Goal: Information Seeking & Learning: Learn about a topic

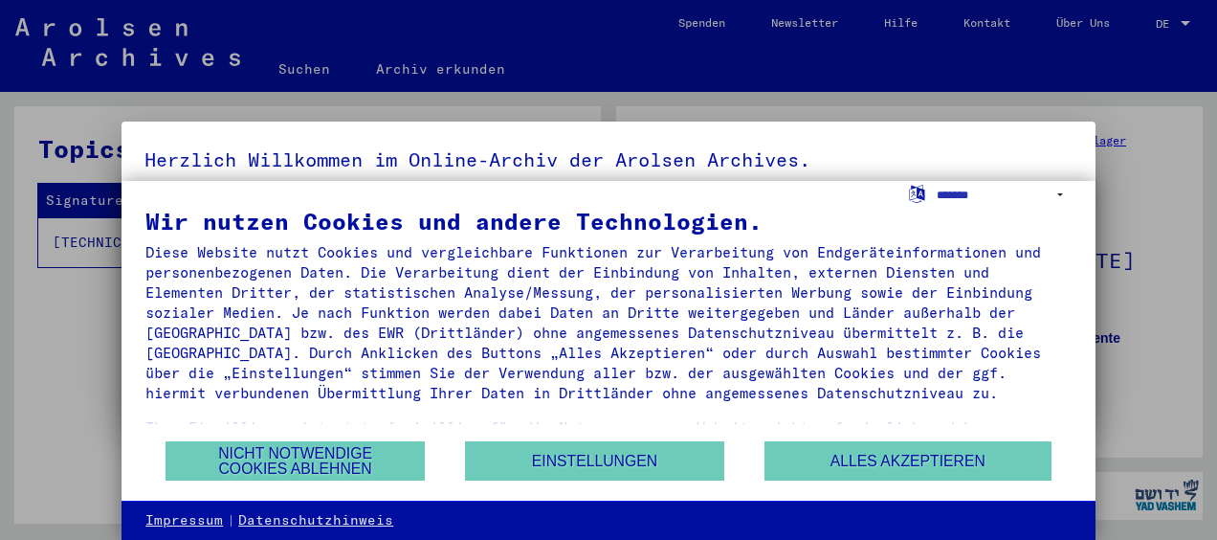
scroll to position [86, 0]
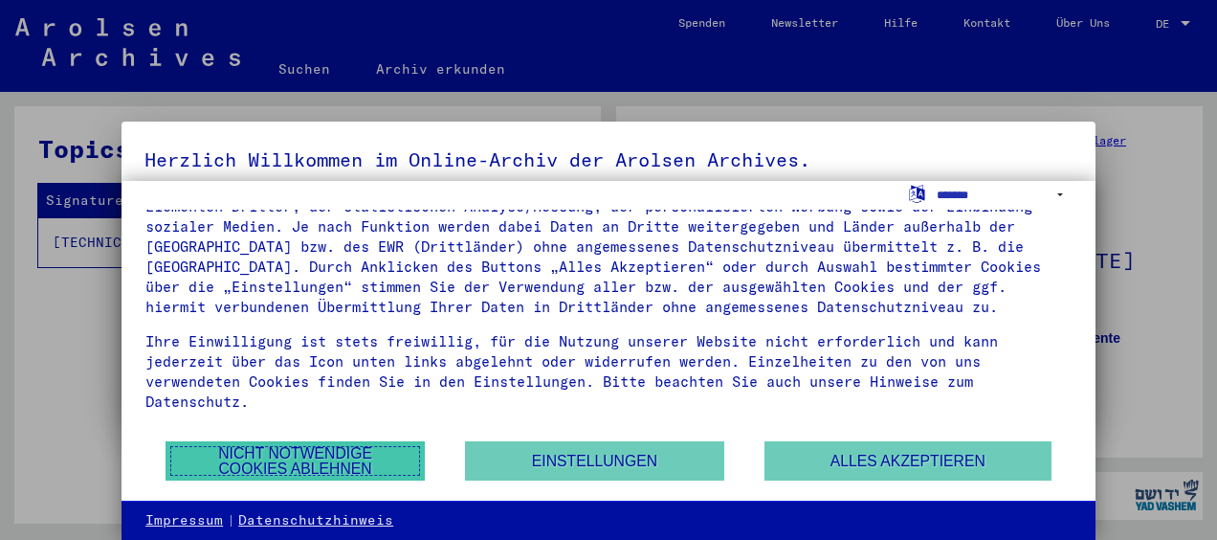
click at [319, 457] on button "Nicht notwendige Cookies ablehnen" at bounding box center [294, 460] width 259 height 39
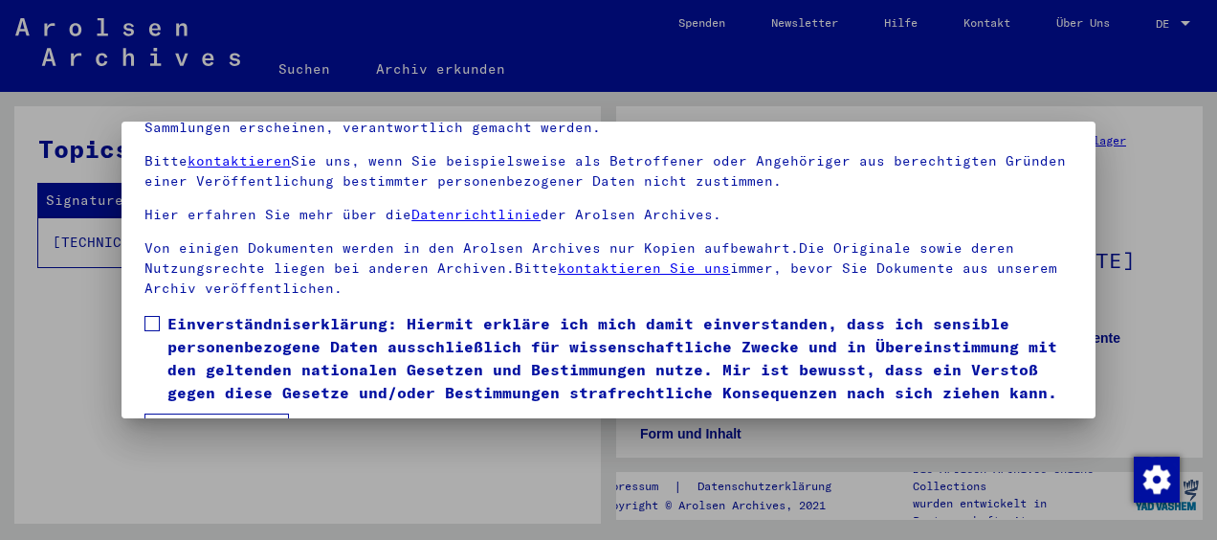
scroll to position [149, 0]
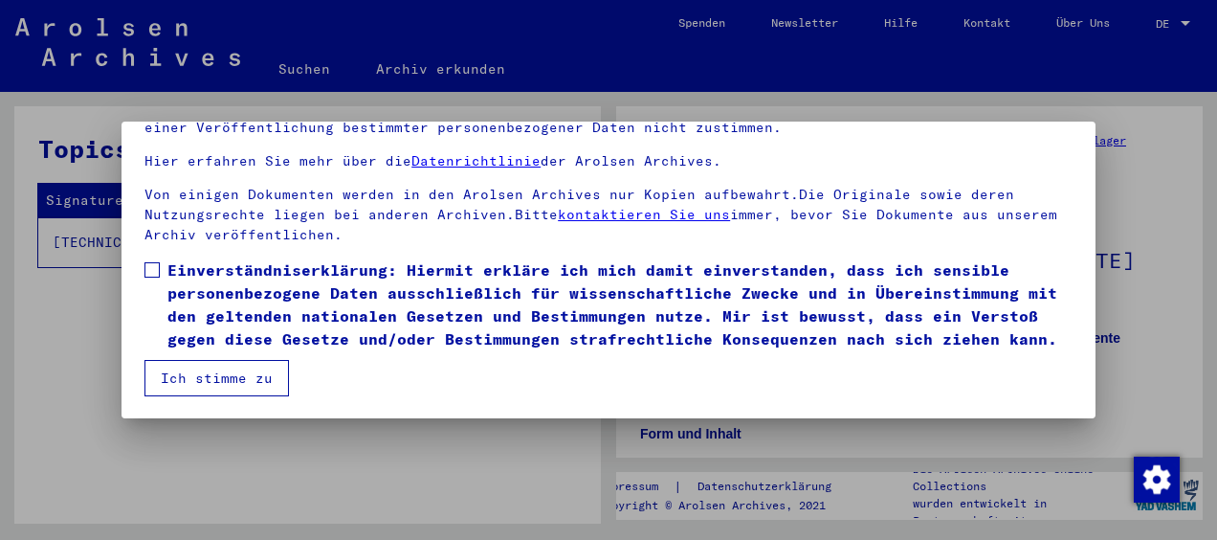
click at [220, 374] on button "Ich stimme zu" at bounding box center [216, 378] width 144 height 36
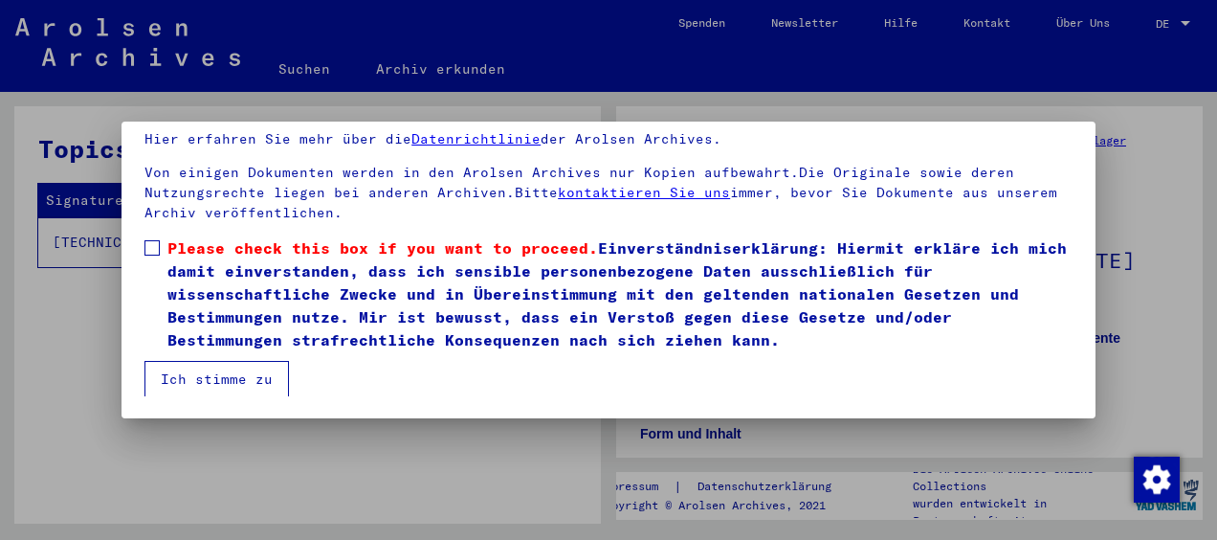
click at [151, 247] on span at bounding box center [151, 247] width 15 height 15
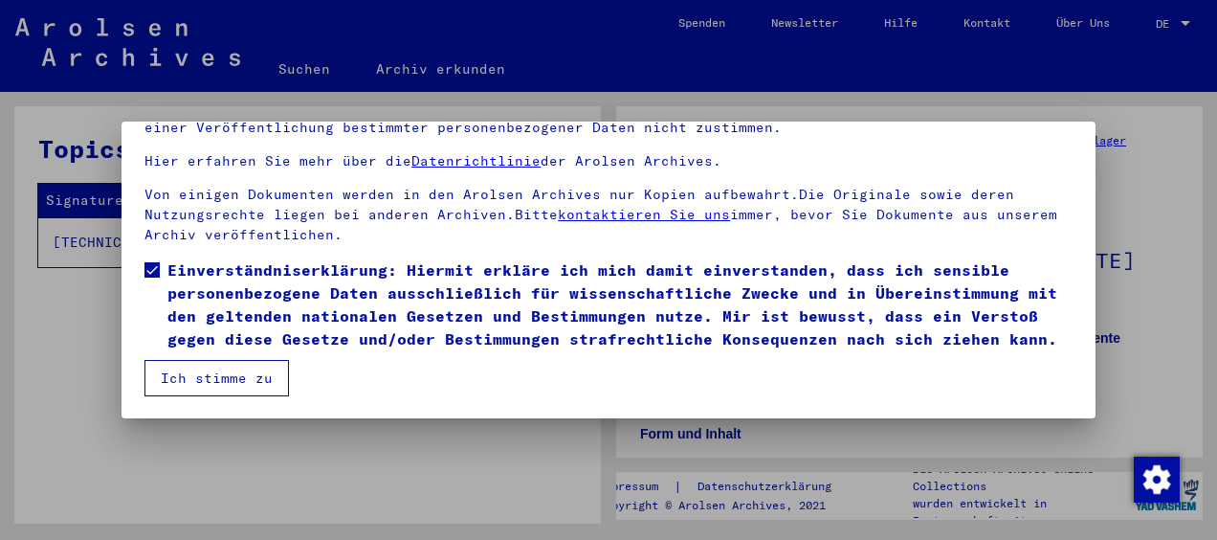
scroll to position [111, 0]
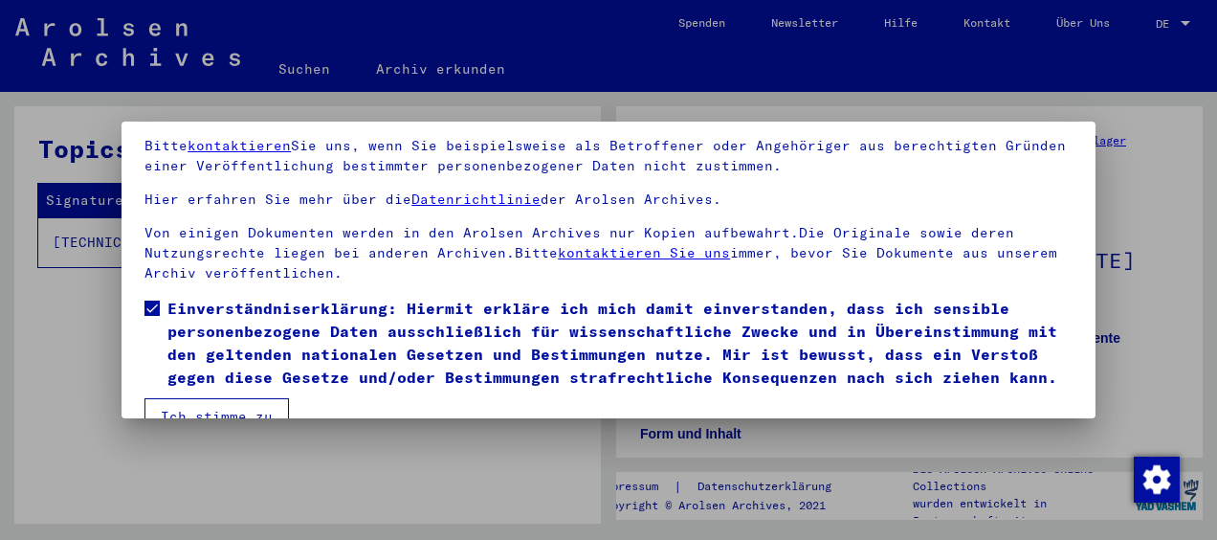
click at [1143, 141] on div at bounding box center [608, 270] width 1217 height 540
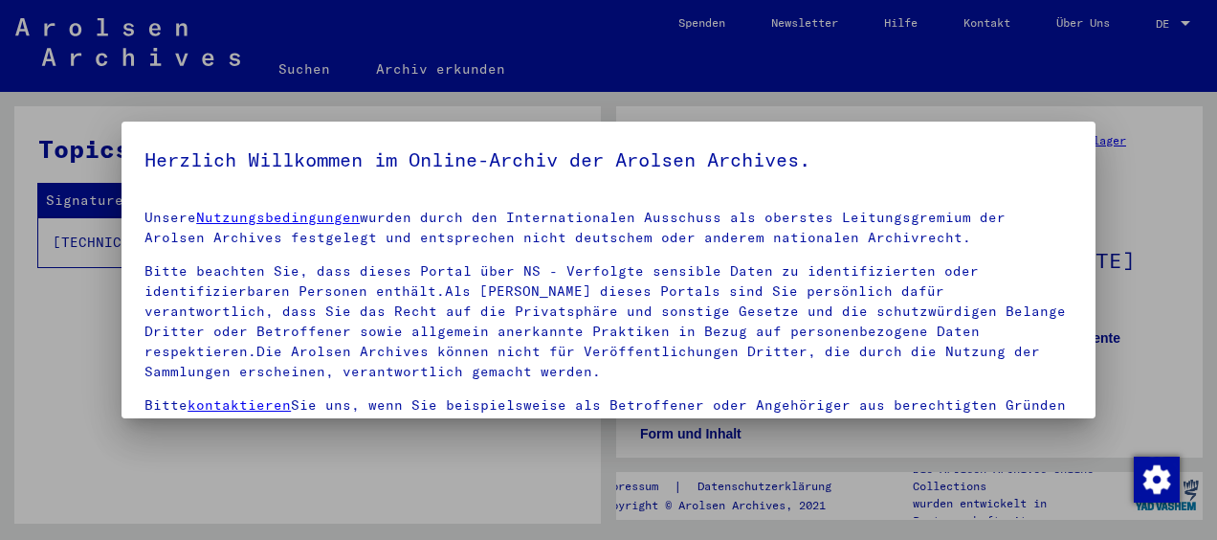
click at [352, 476] on div at bounding box center [608, 270] width 1217 height 540
click at [295, 66] on div at bounding box center [608, 270] width 1217 height 540
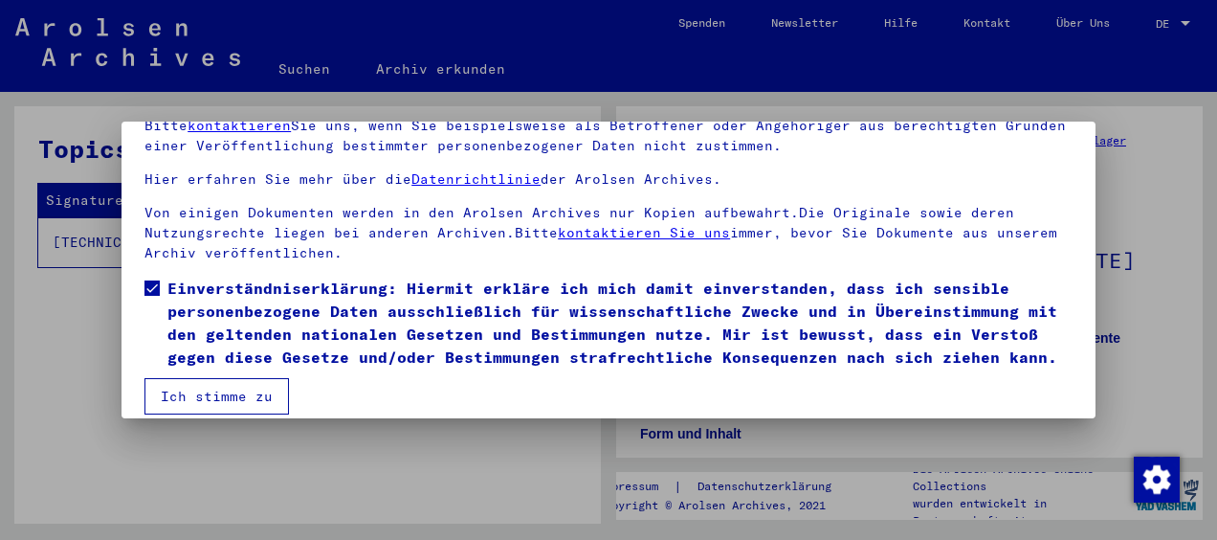
scroll to position [149, 0]
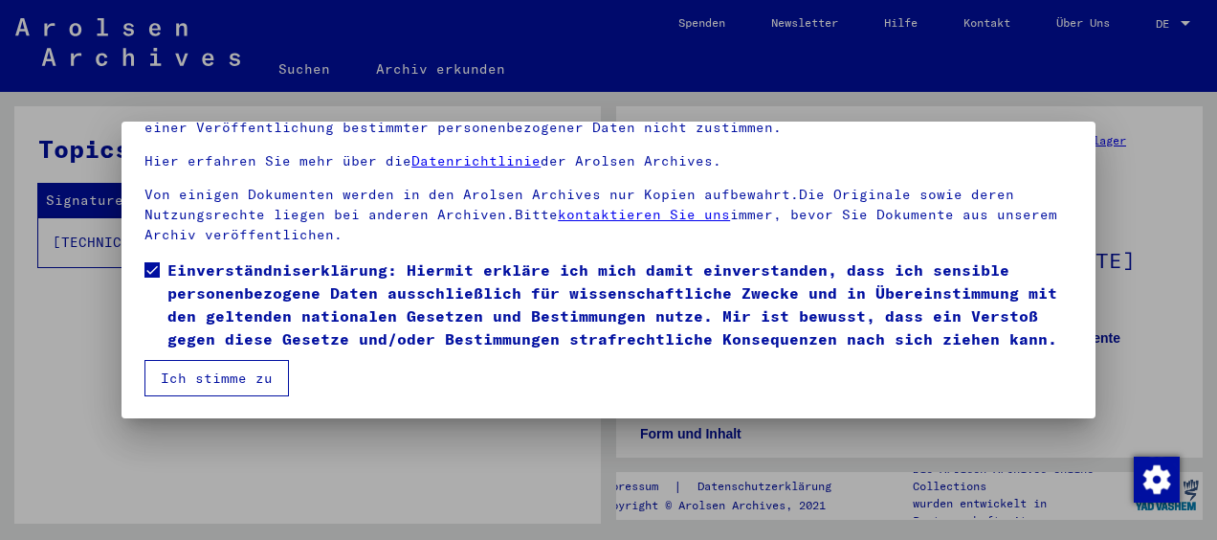
click at [207, 378] on button "Ich stimme zu" at bounding box center [216, 378] width 144 height 36
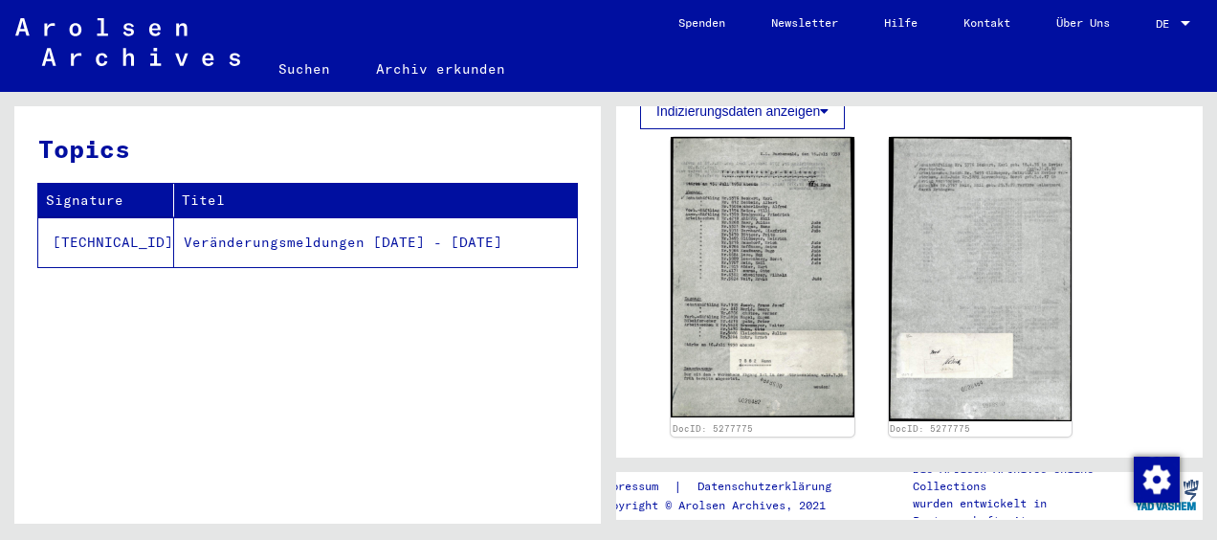
scroll to position [574, 0]
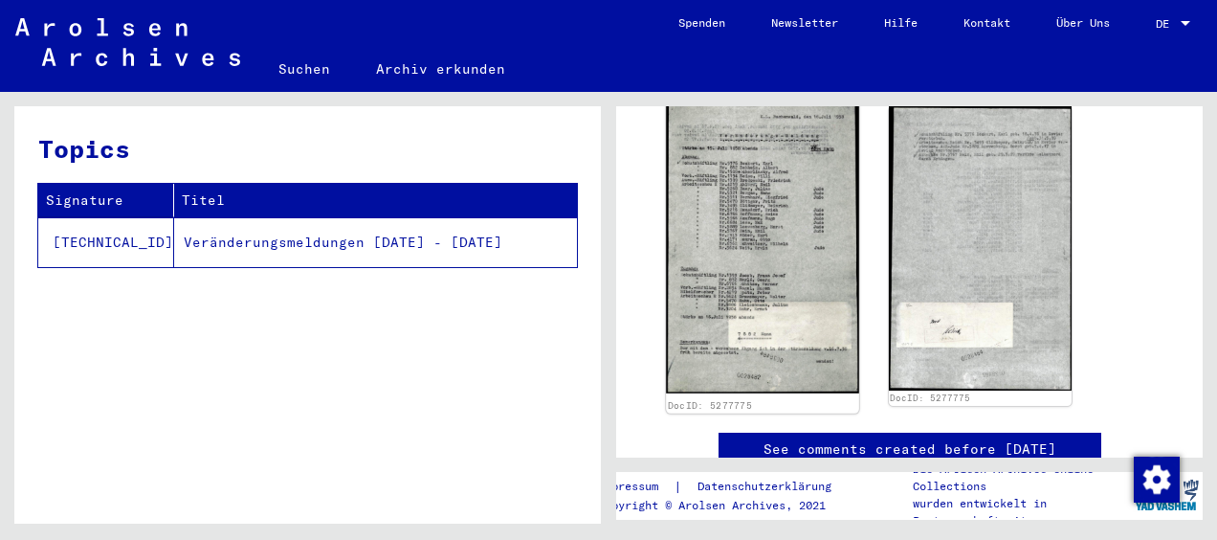
click at [758, 339] on img at bounding box center [762, 246] width 192 height 295
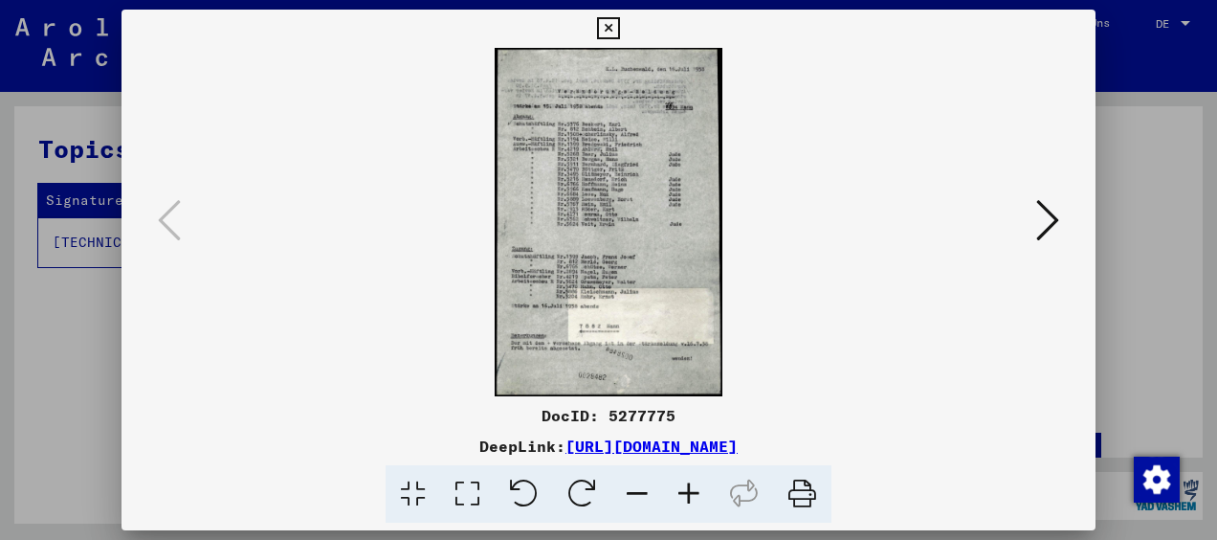
click at [1048, 217] on icon at bounding box center [1047, 220] width 23 height 46
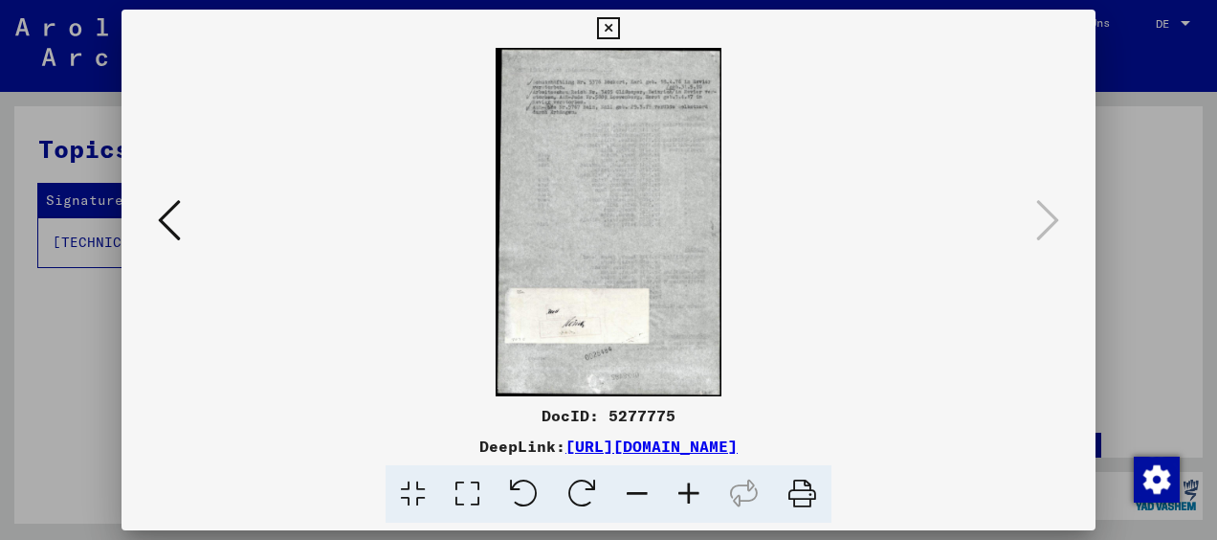
click at [165, 219] on icon at bounding box center [169, 220] width 23 height 46
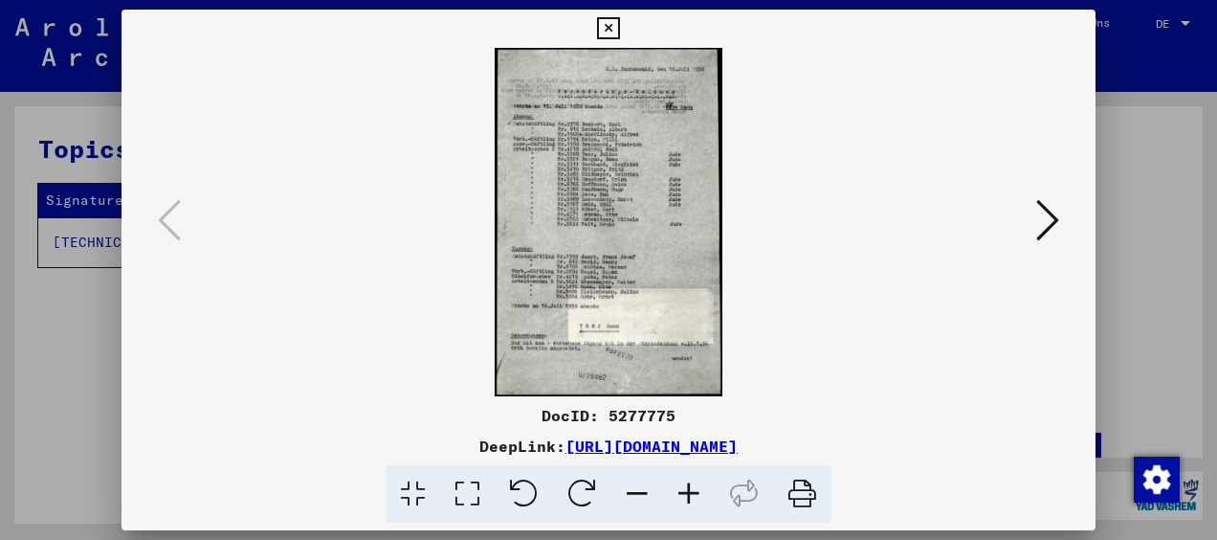
click at [685, 491] on icon at bounding box center [689, 494] width 52 height 58
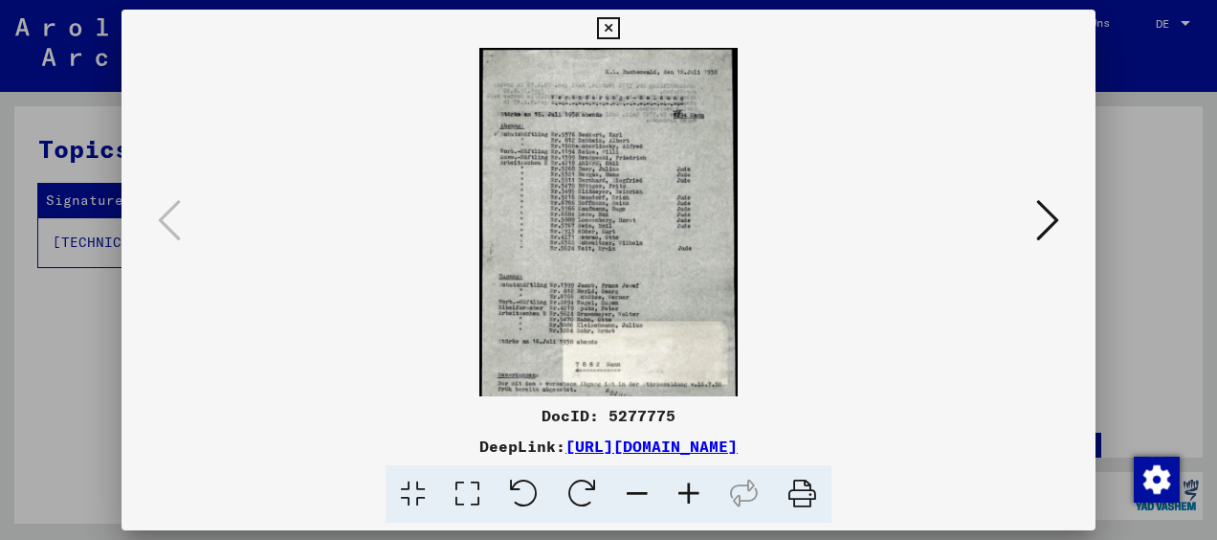
click at [685, 491] on icon at bounding box center [689, 494] width 52 height 58
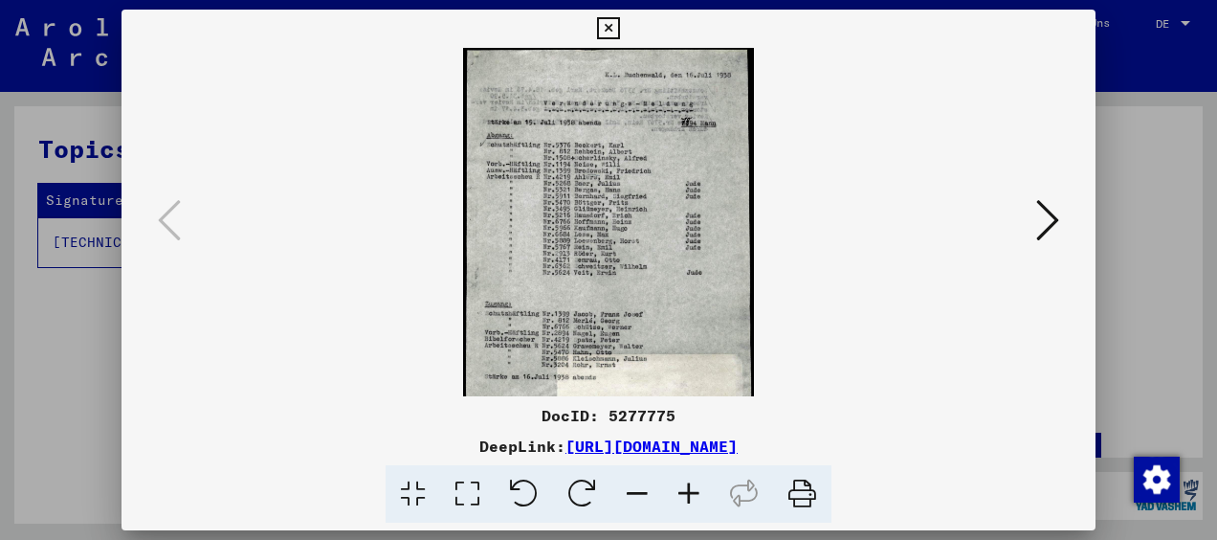
click at [685, 491] on icon at bounding box center [689, 494] width 52 height 58
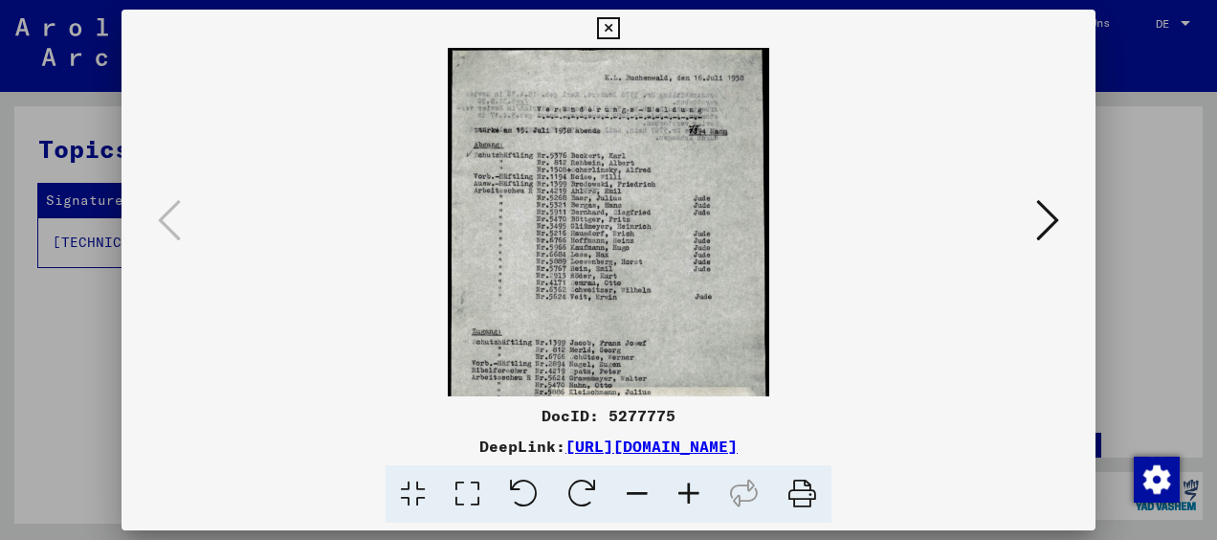
click at [681, 493] on icon at bounding box center [689, 494] width 52 height 58
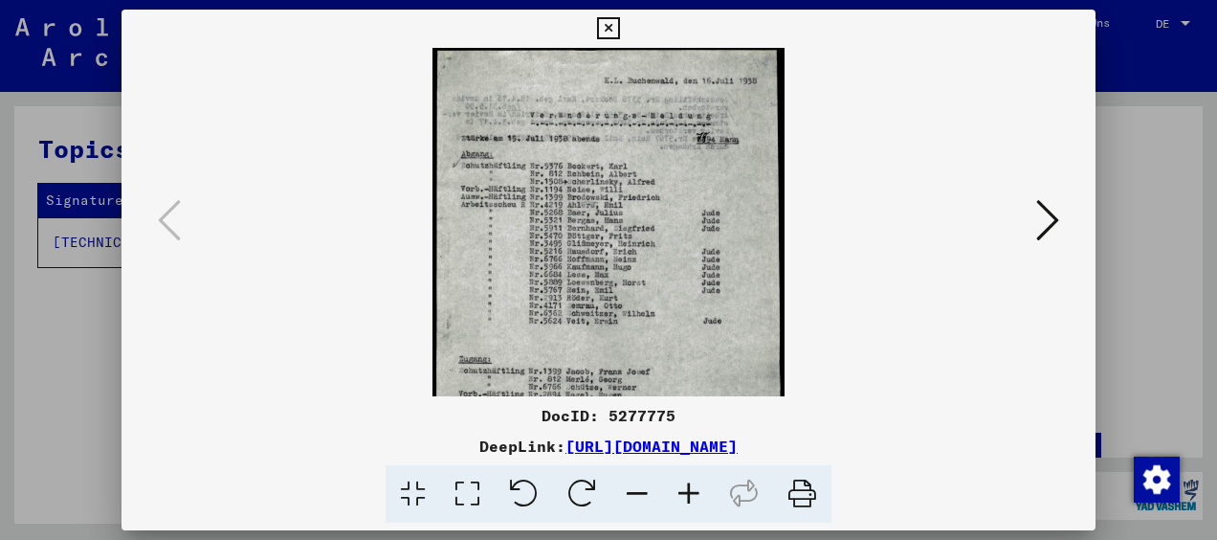
click at [691, 492] on icon at bounding box center [689, 494] width 52 height 58
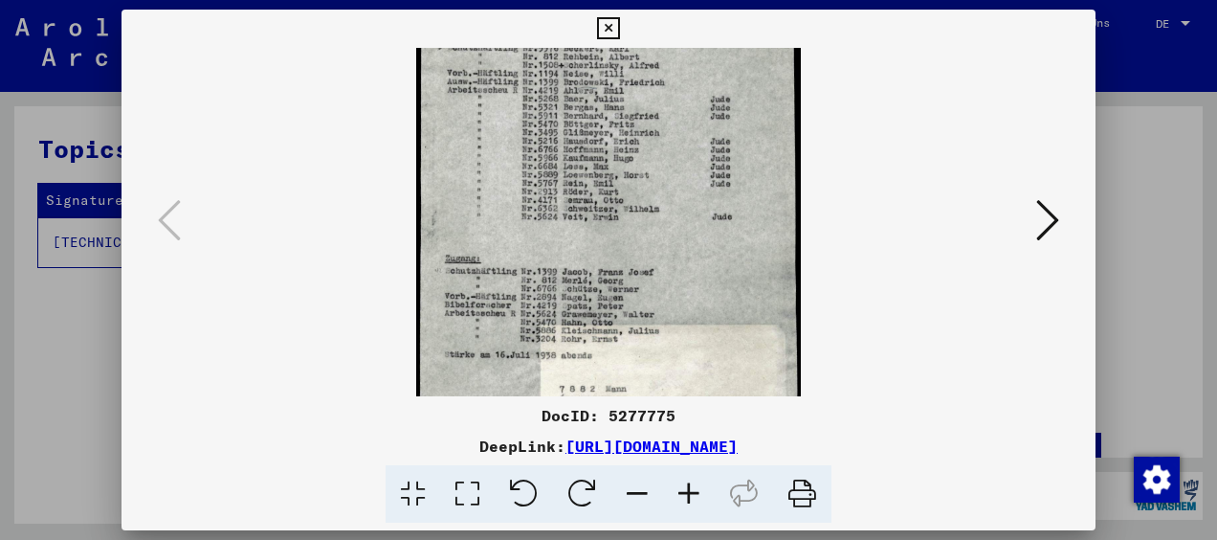
drag, startPoint x: 584, startPoint y: 354, endPoint x: 591, endPoint y: 230, distance: 124.5
click at [594, 231] on img at bounding box center [608, 213] width 384 height 587
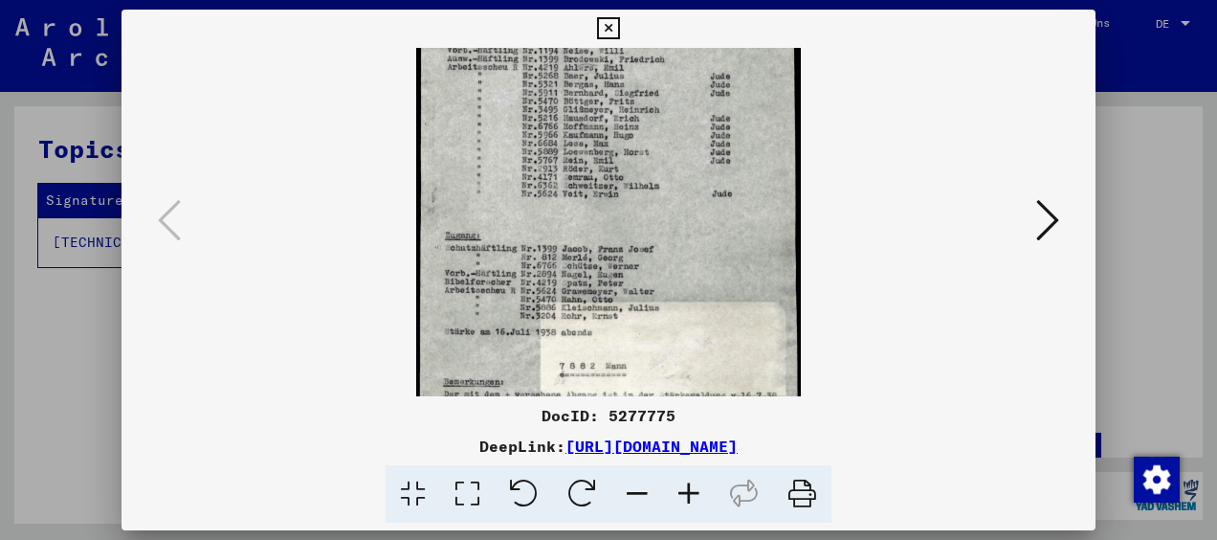
drag, startPoint x: 716, startPoint y: 358, endPoint x: 711, endPoint y: 341, distance: 17.9
click at [714, 342] on img at bounding box center [608, 190] width 384 height 587
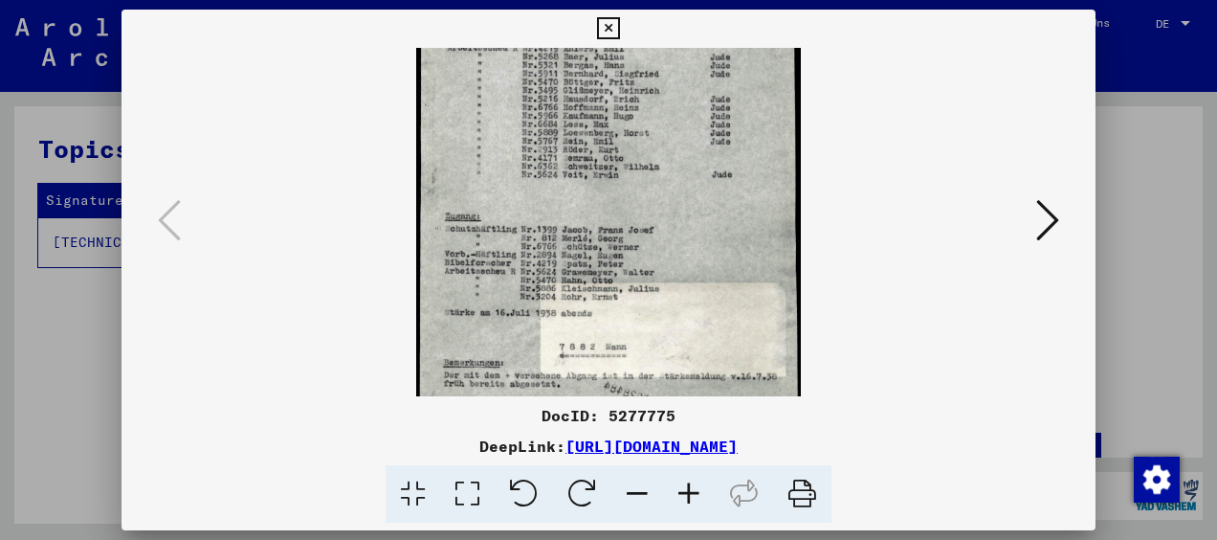
scroll to position [171, 0]
drag, startPoint x: 636, startPoint y: 140, endPoint x: 656, endPoint y: 199, distance: 62.6
click at [656, 199] on img at bounding box center [608, 170] width 384 height 587
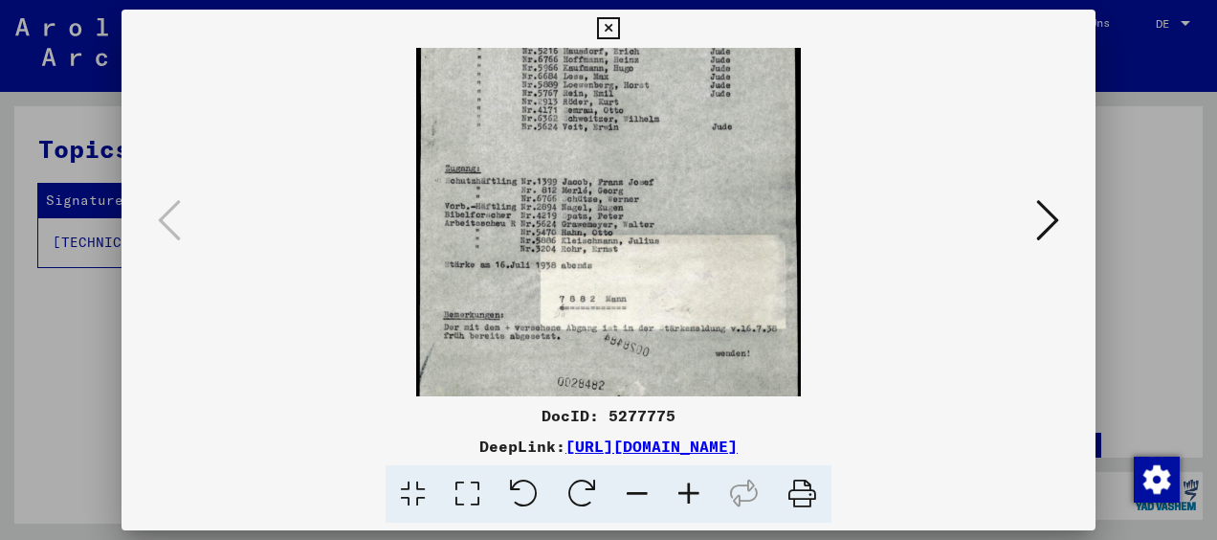
scroll to position [239, 0]
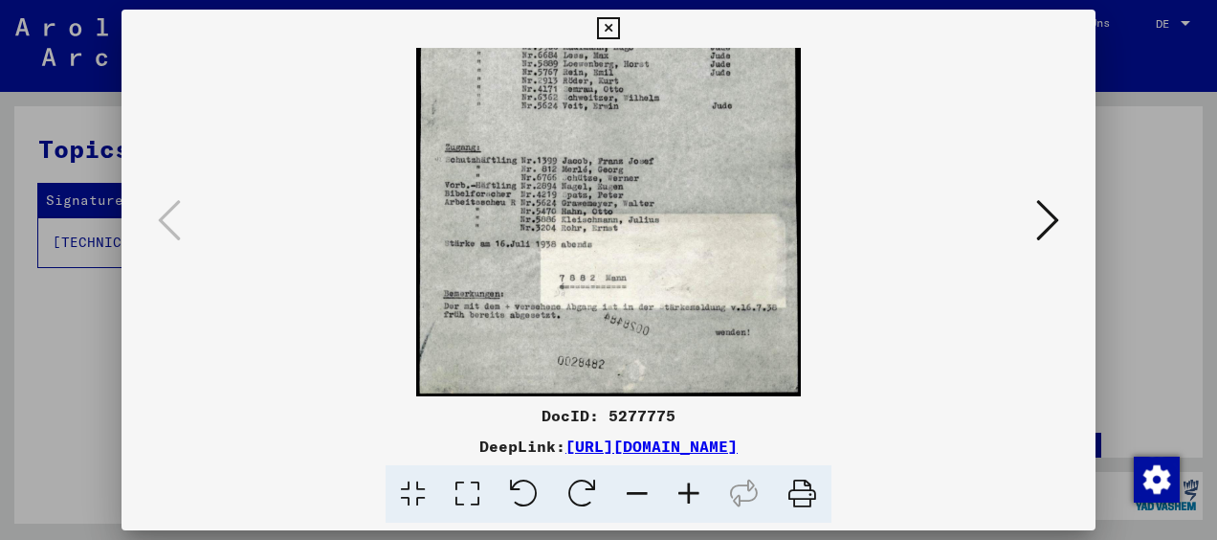
drag, startPoint x: 693, startPoint y: 346, endPoint x: 695, endPoint y: 249, distance: 97.6
click at [695, 249] on img at bounding box center [608, 102] width 384 height 587
click at [1053, 214] on icon at bounding box center [1047, 220] width 23 height 46
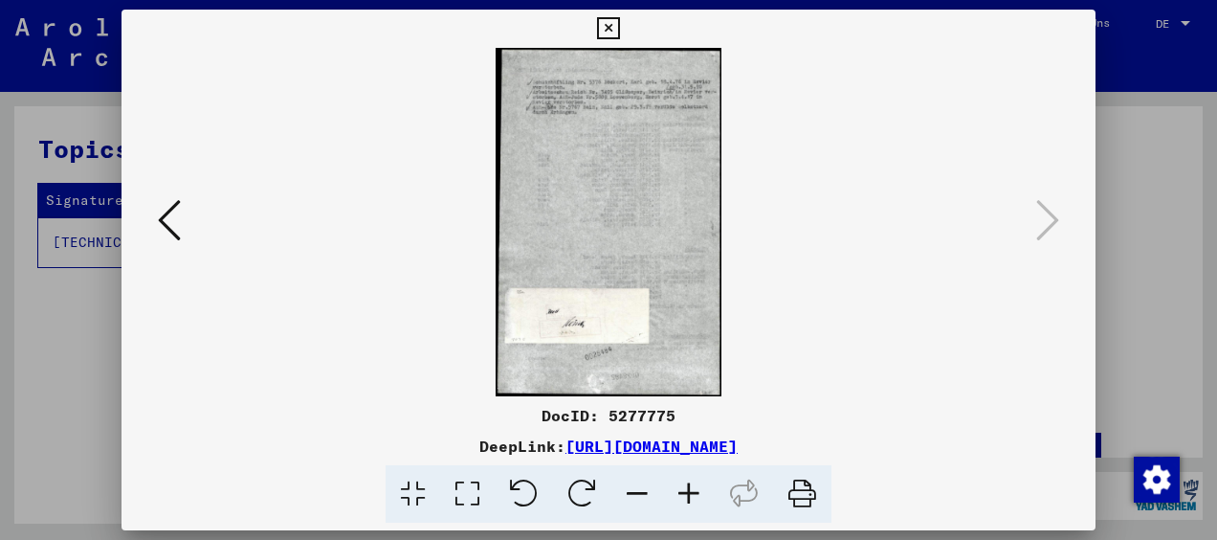
click at [684, 496] on icon at bounding box center [689, 494] width 52 height 58
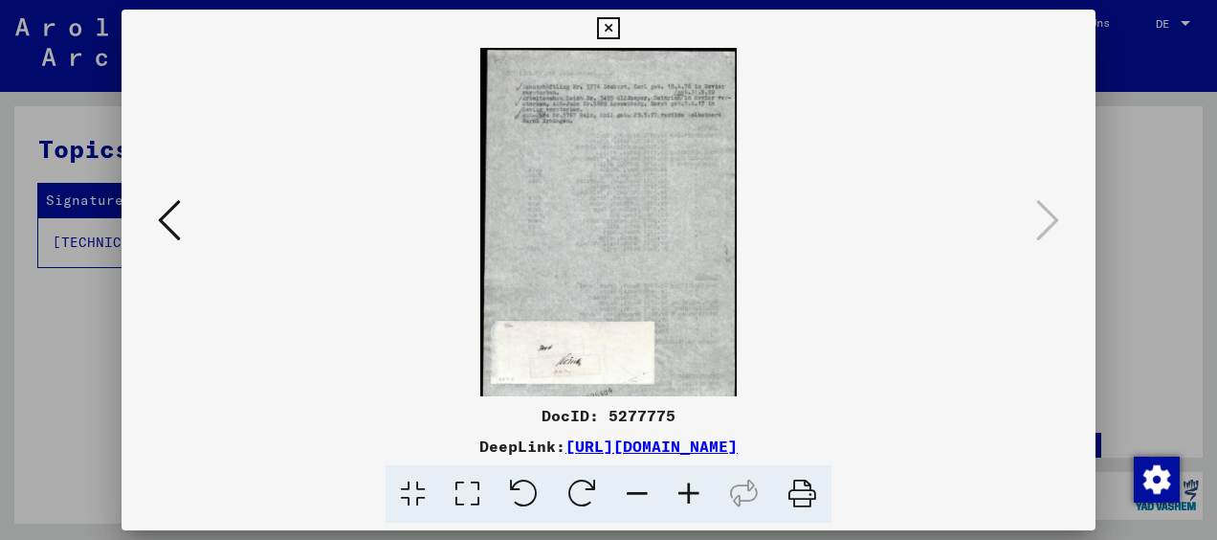
click at [684, 496] on icon at bounding box center [689, 494] width 52 height 58
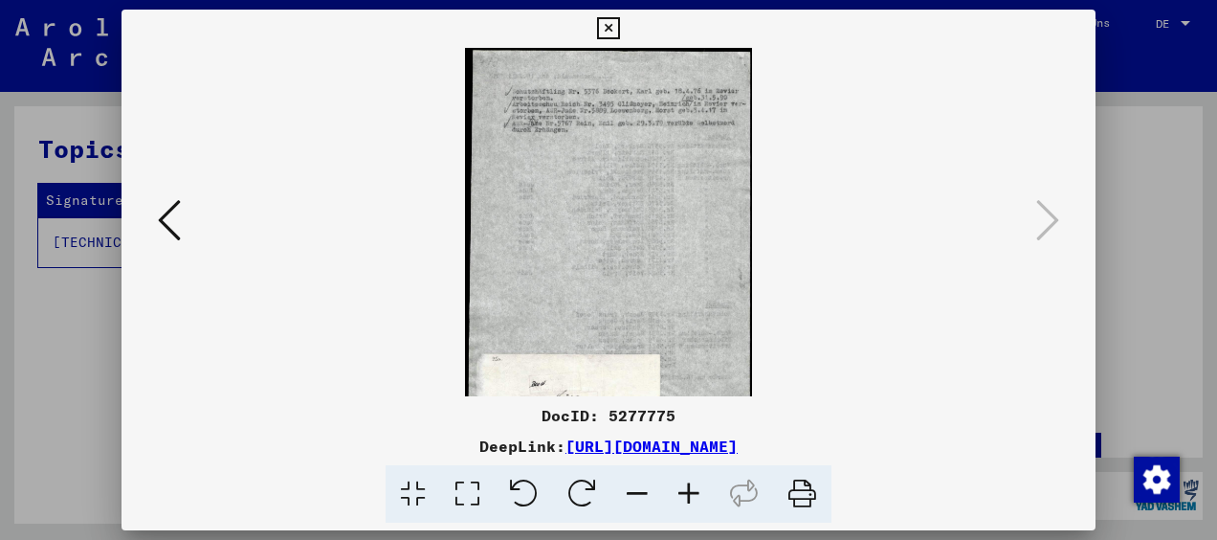
click at [683, 496] on icon at bounding box center [689, 494] width 52 height 58
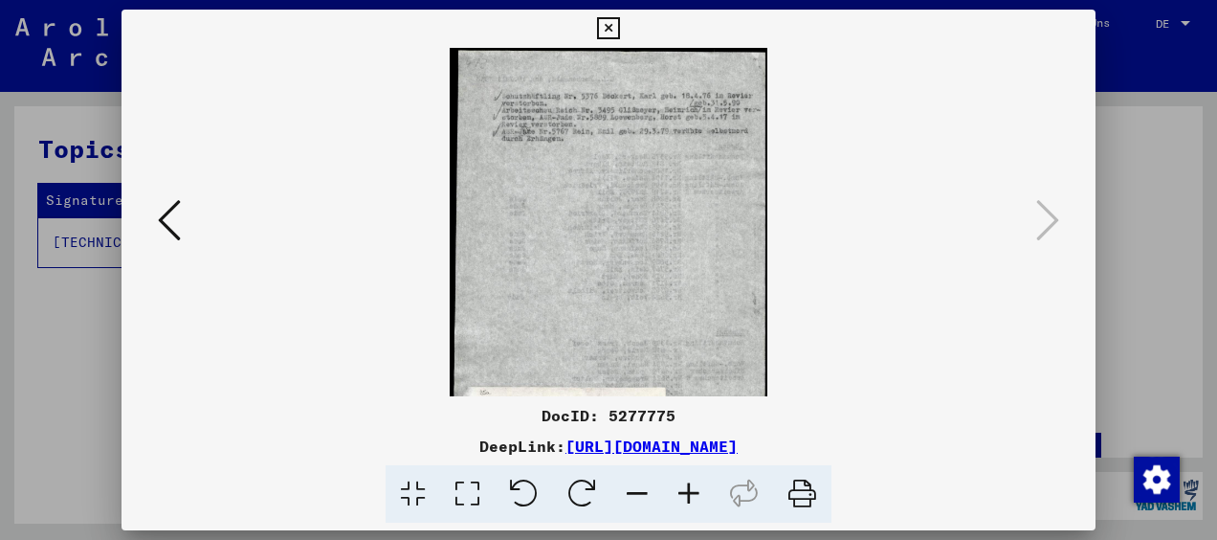
click at [683, 496] on icon at bounding box center [689, 494] width 52 height 58
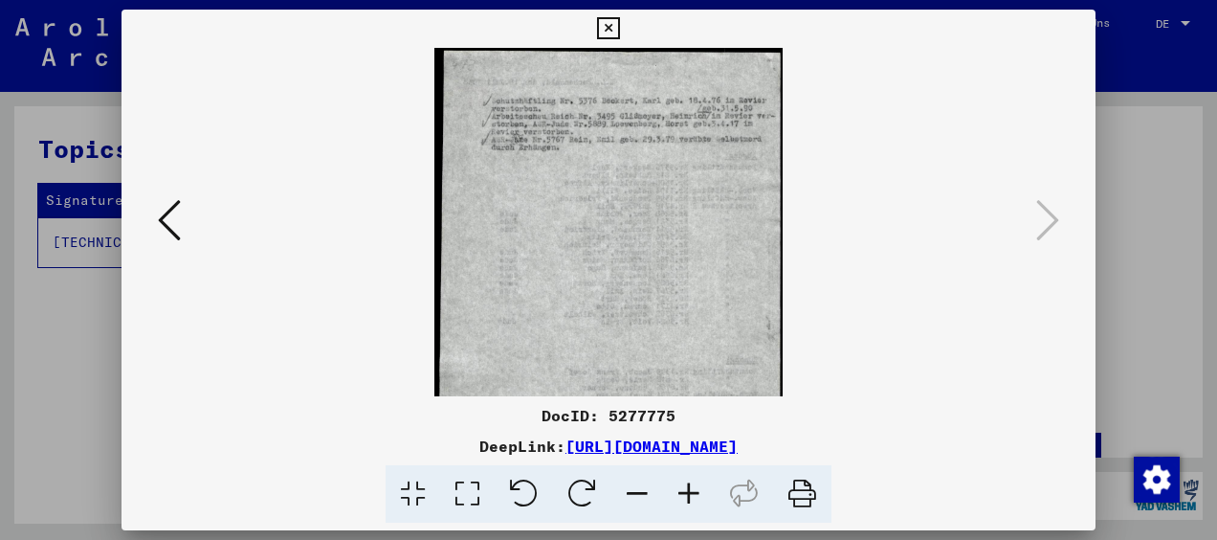
click at [683, 496] on icon at bounding box center [689, 494] width 52 height 58
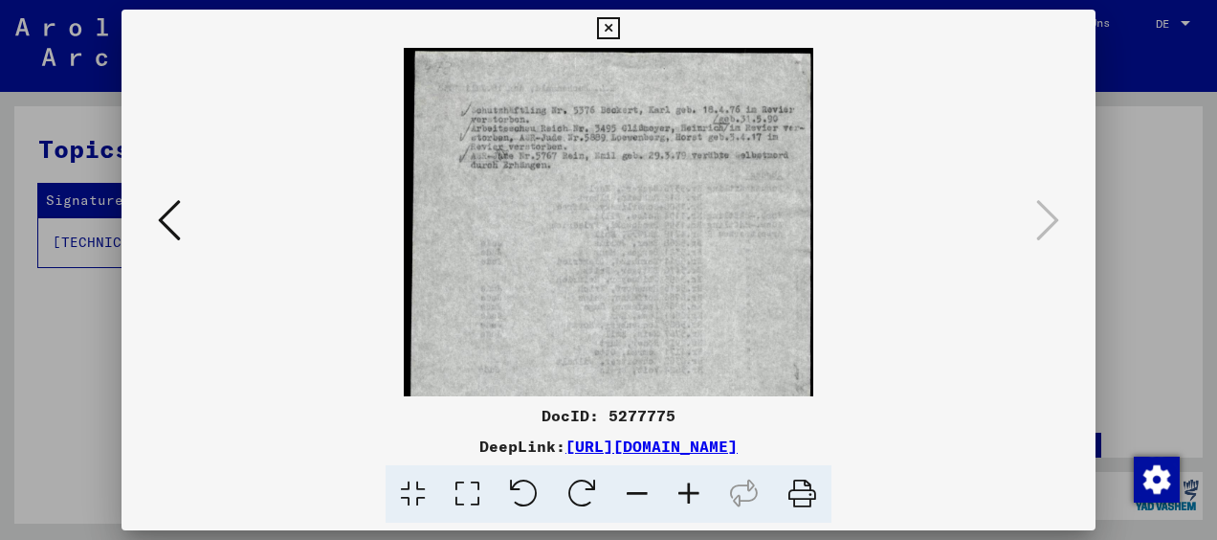
click at [683, 496] on icon at bounding box center [689, 494] width 52 height 58
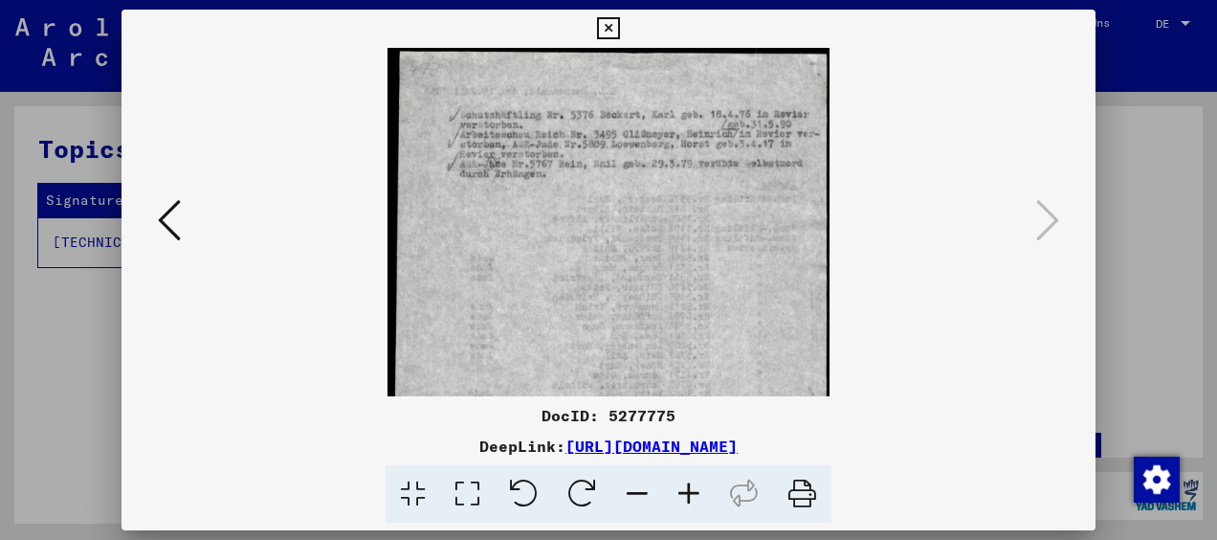
click at [683, 496] on icon at bounding box center [689, 494] width 52 height 58
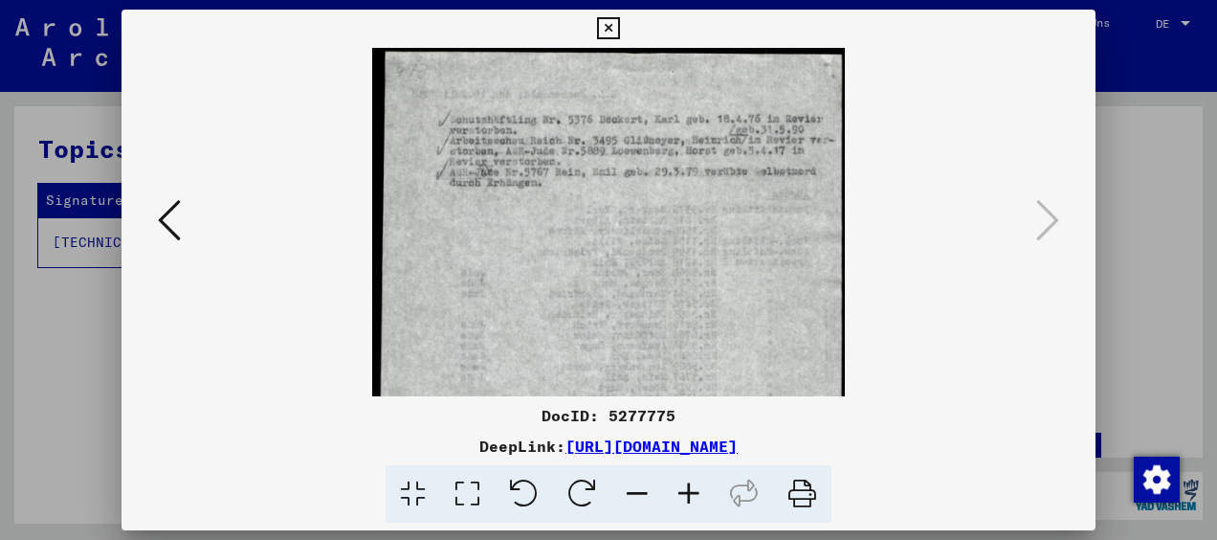
click at [683, 496] on icon at bounding box center [689, 494] width 52 height 58
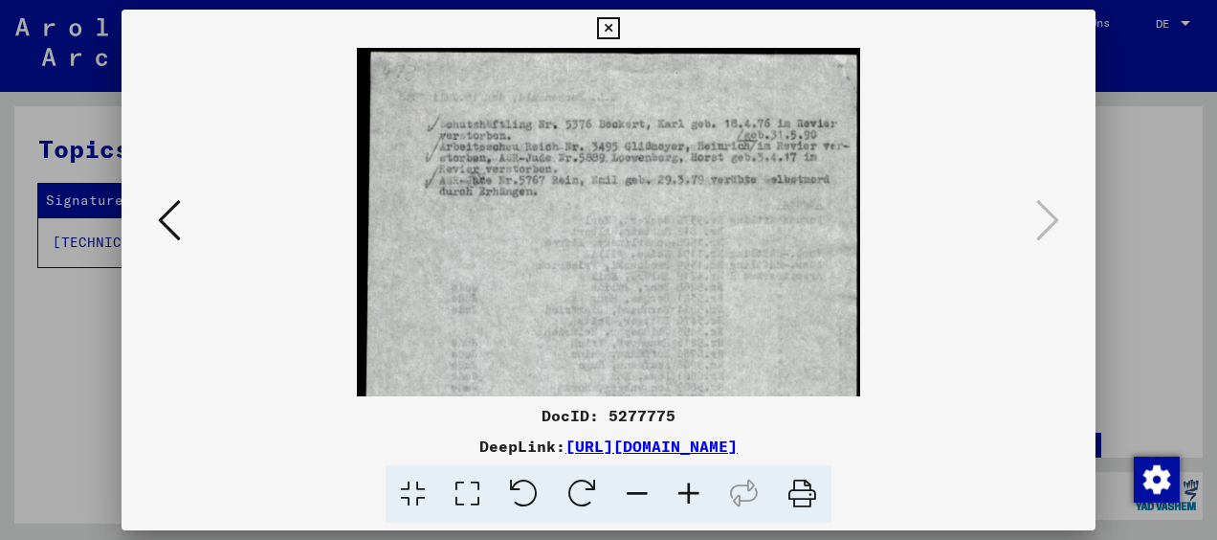
click at [683, 496] on icon at bounding box center [689, 494] width 52 height 58
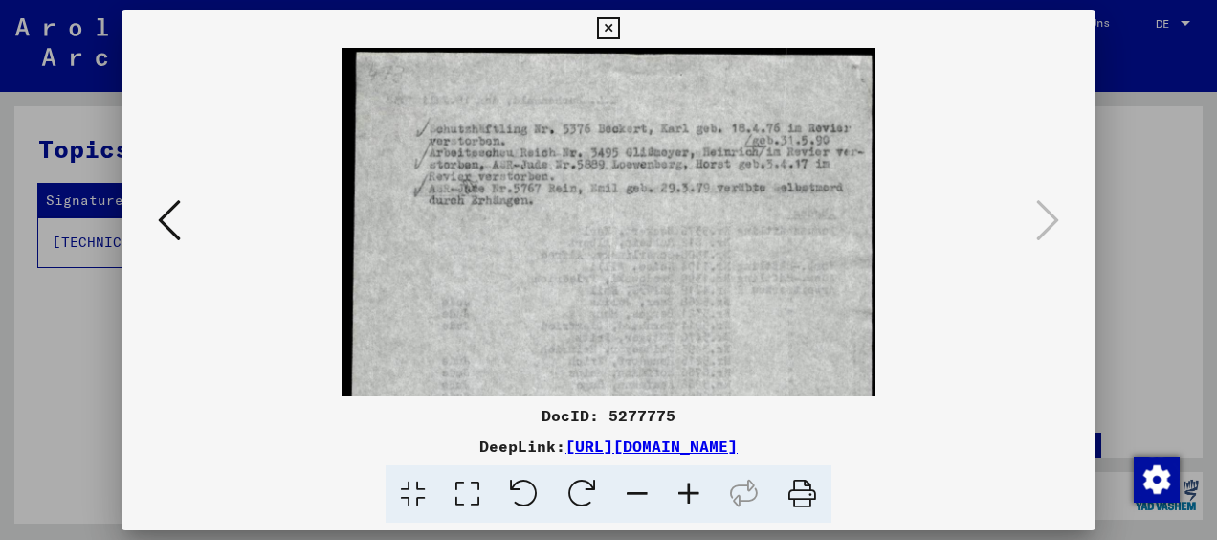
click at [683, 496] on icon at bounding box center [689, 494] width 52 height 58
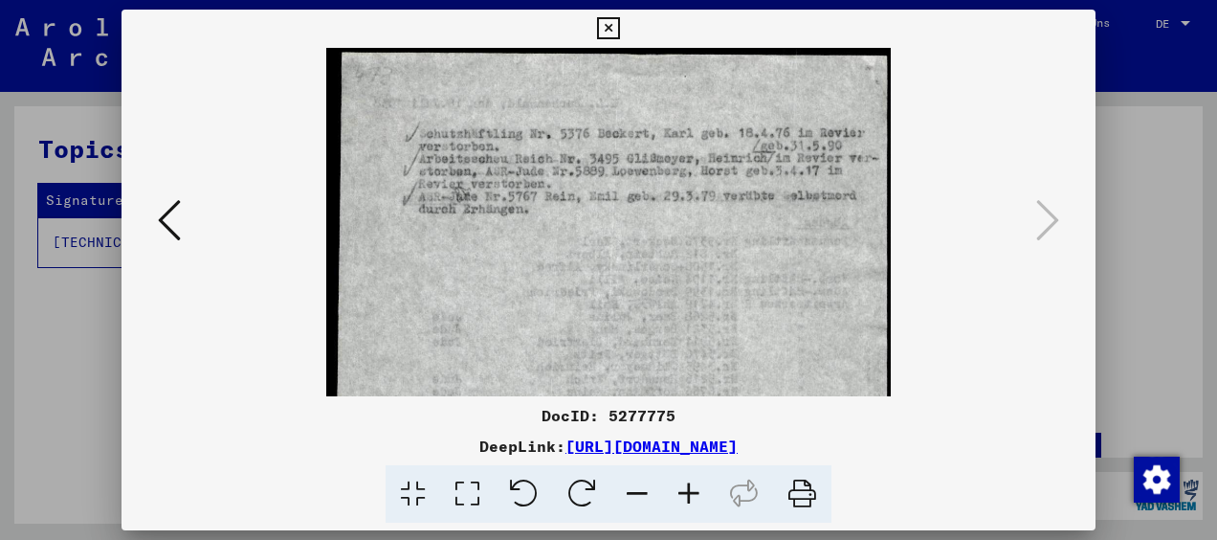
click at [681, 495] on icon at bounding box center [689, 494] width 52 height 58
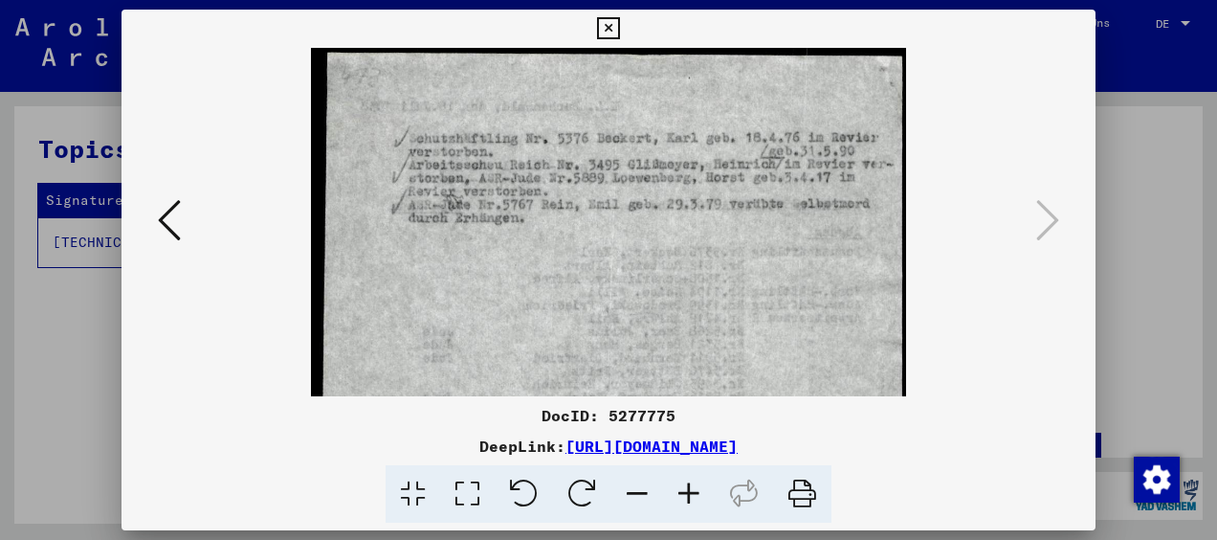
click at [675, 493] on icon at bounding box center [689, 494] width 52 height 58
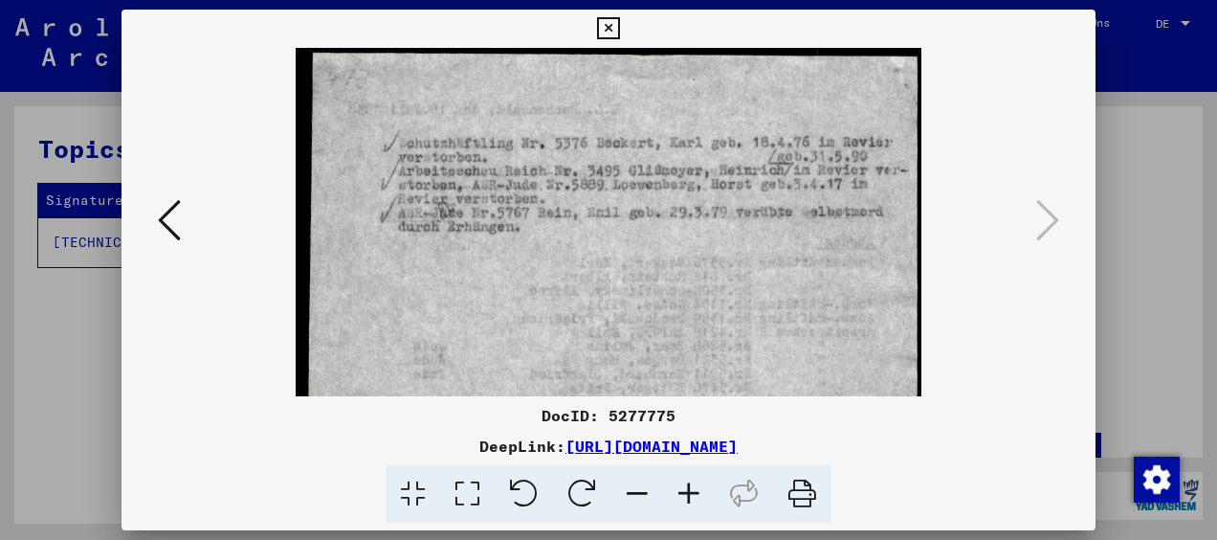
scroll to position [1, 0]
drag, startPoint x: 796, startPoint y: 304, endPoint x: 727, endPoint y: 303, distance: 68.9
click at [727, 303] on img at bounding box center [609, 532] width 627 height 970
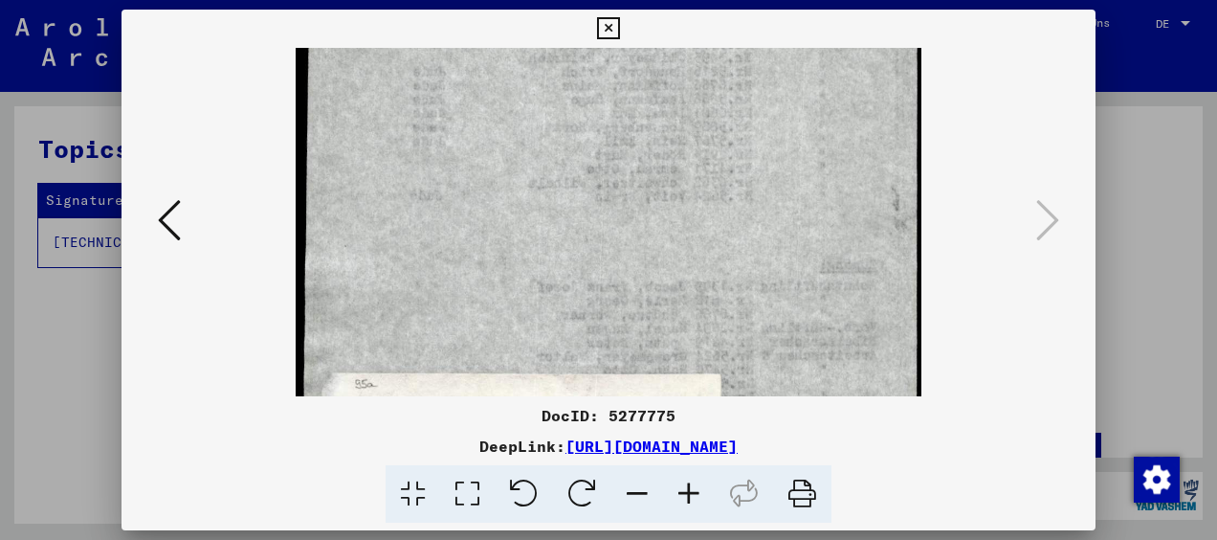
drag, startPoint x: 635, startPoint y: 318, endPoint x: 625, endPoint y: -4, distance: 321.6
click at [625, 0] on html "Suchen Archiv erkunden Spenden Newsletter Hilfe Kontakt Über Uns Suchen Archiv …" at bounding box center [608, 270] width 1217 height 540
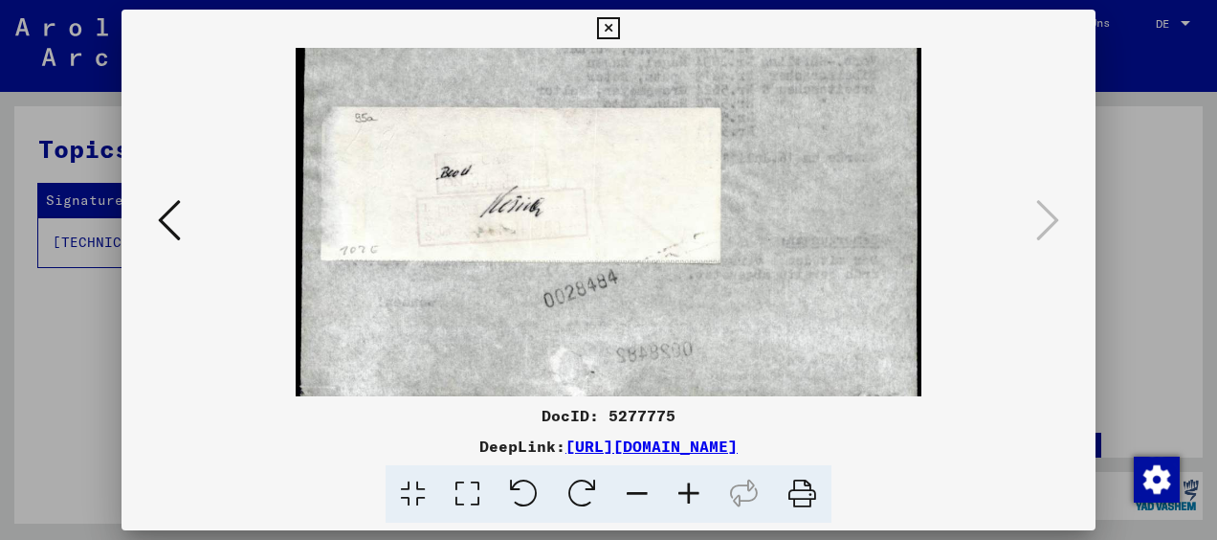
drag, startPoint x: 651, startPoint y: 226, endPoint x: 656, endPoint y: 8, distance: 218.2
click at [656, 8] on div "DocID: 5277775 DeepLink: [URL][DOMAIN_NAME]" at bounding box center [608, 270] width 1217 height 540
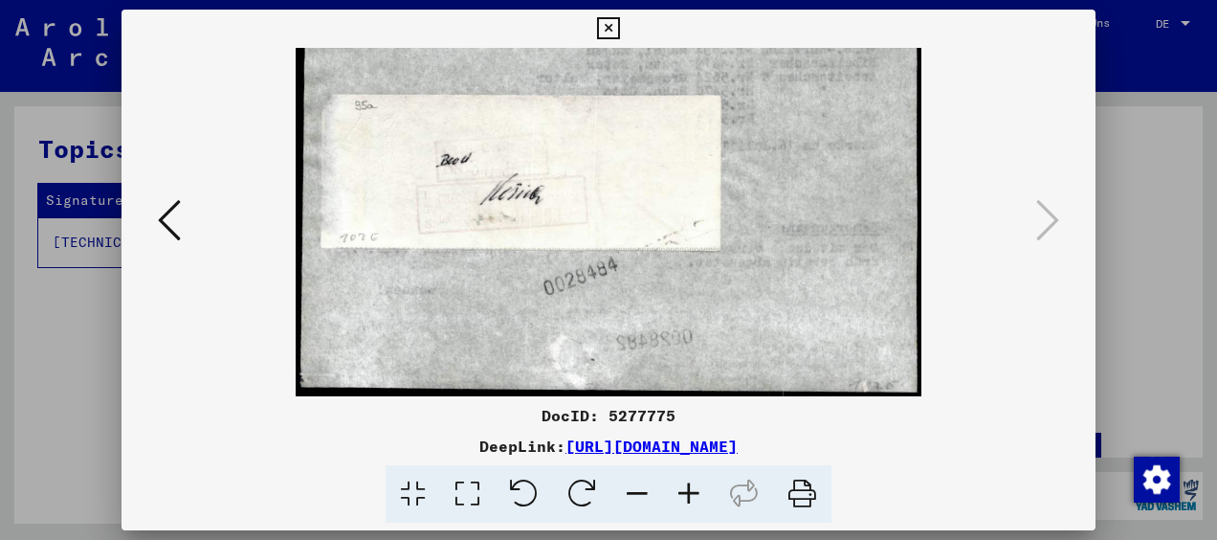
drag, startPoint x: 723, startPoint y: 298, endPoint x: 708, endPoint y: 203, distance: 96.9
click at [608, 25] on icon at bounding box center [608, 28] width 22 height 23
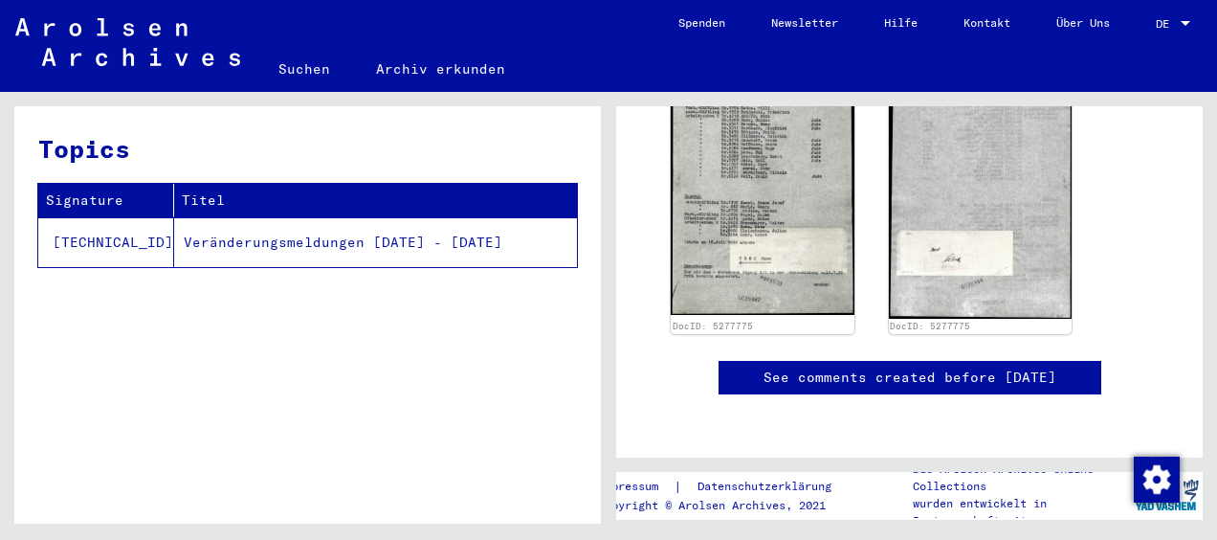
scroll to position [805, 0]
